Goal: Information Seeking & Learning: Find specific fact

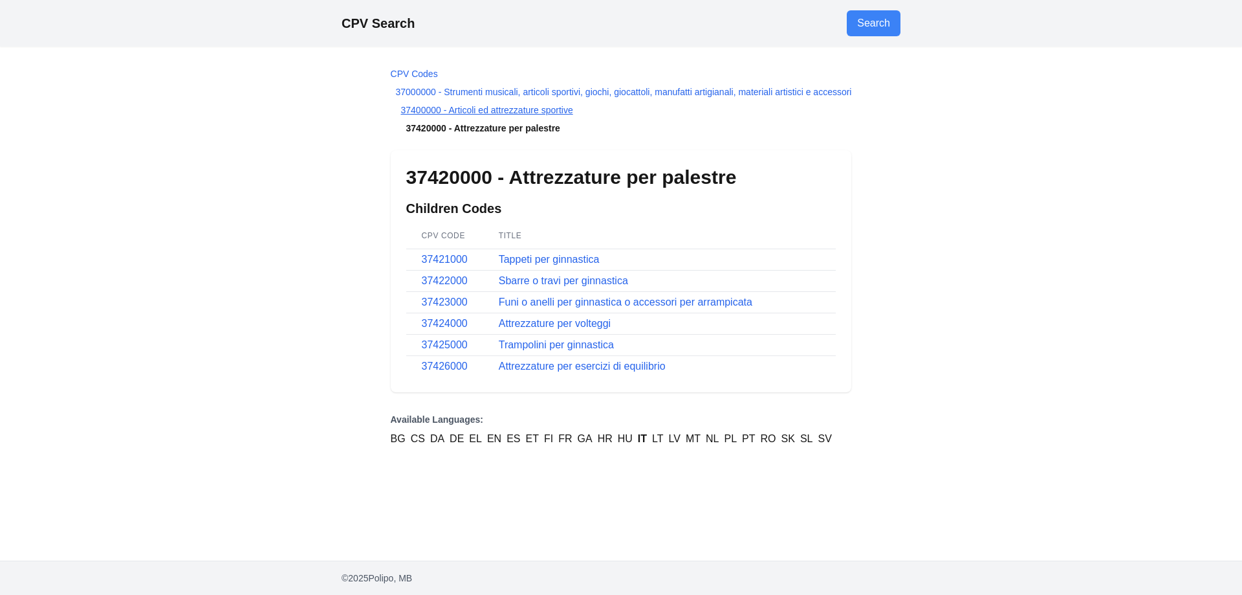
click at [415, 110] on link "37400000 - Articoli ed attrezzature sportive" at bounding box center [487, 110] width 172 height 10
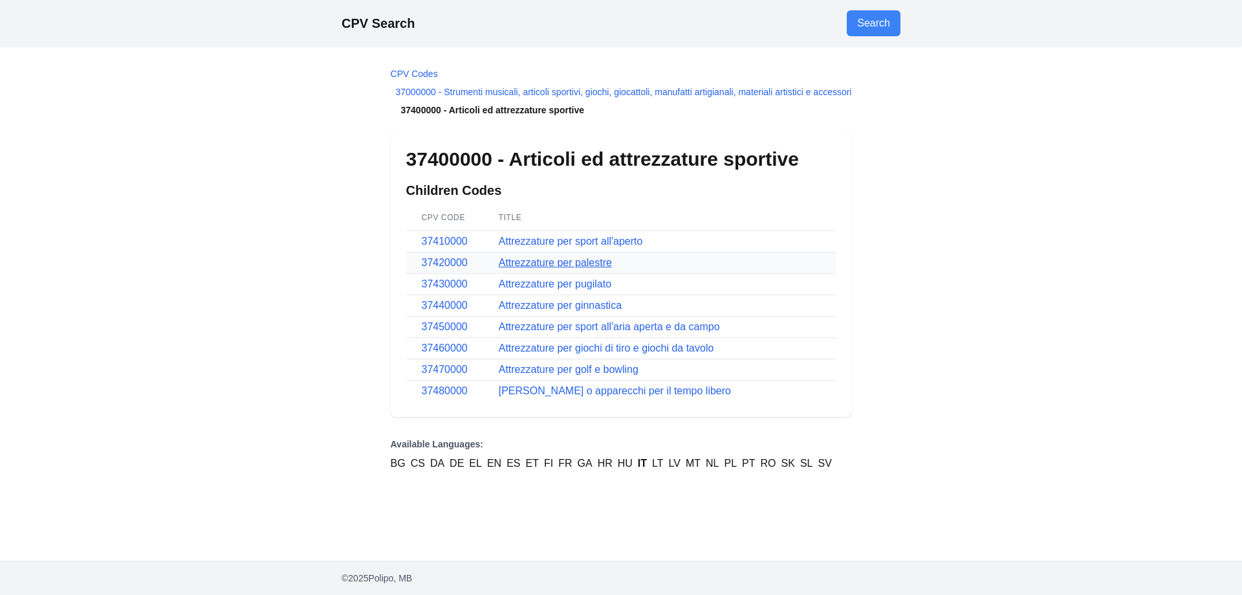
click at [553, 262] on link "Attrezzature per palestre" at bounding box center [555, 262] width 113 height 11
click at [564, 327] on link "Attrezzature per sport all'aria aperta e da campo" at bounding box center [609, 326] width 221 height 11
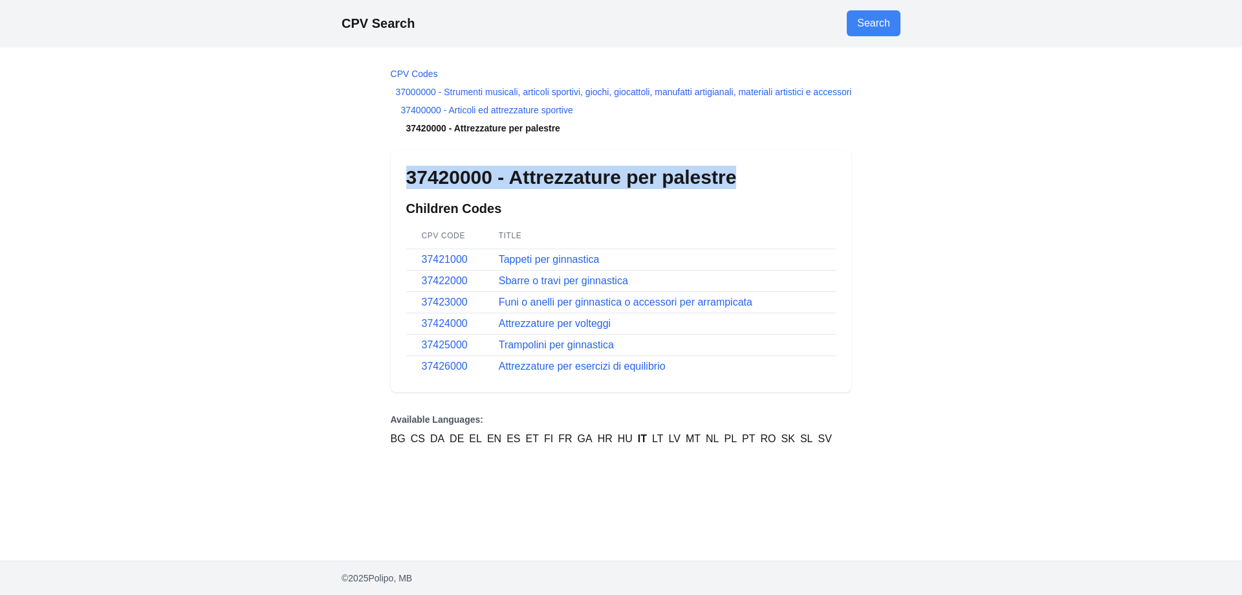
drag, startPoint x: 406, startPoint y: 177, endPoint x: 738, endPoint y: 185, distance: 332.7
click at [738, 185] on h1 "37420000 - Attrezzature per palestre" at bounding box center [621, 177] width 430 height 23
copy h1 "37420000 - Attrezzature per palestre"
